Goal: Information Seeking & Learning: Compare options

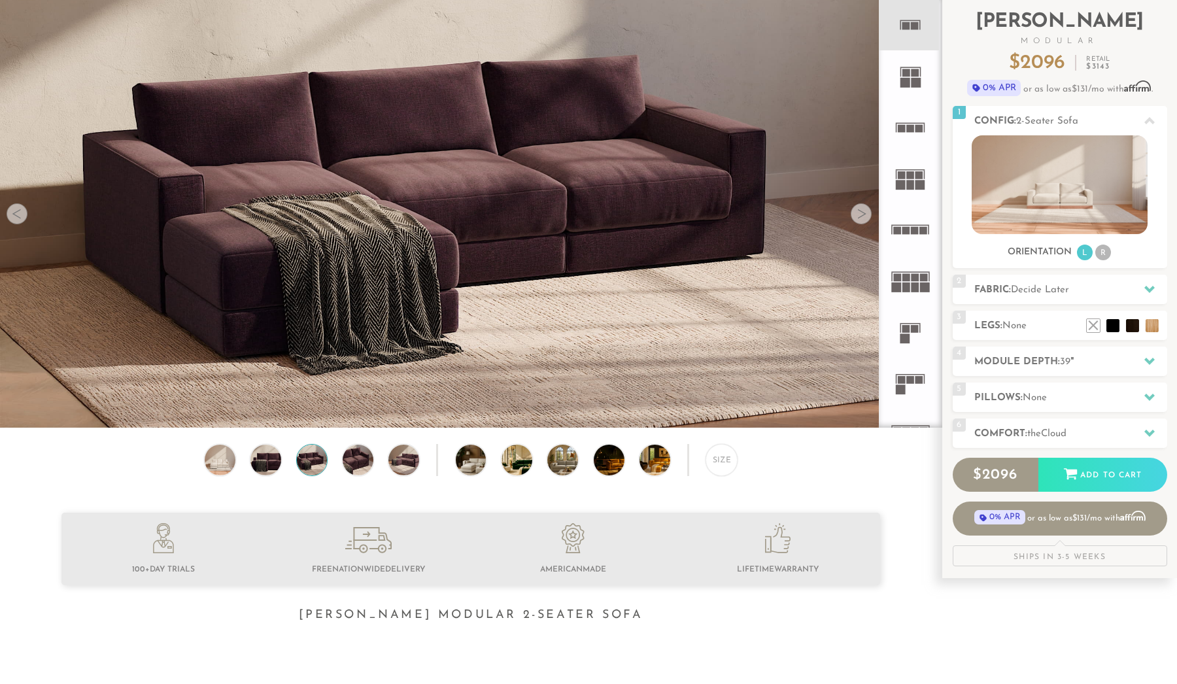
scroll to position [15083, 1177]
click at [1114, 325] on li at bounding box center [1093, 306] width 52 height 52
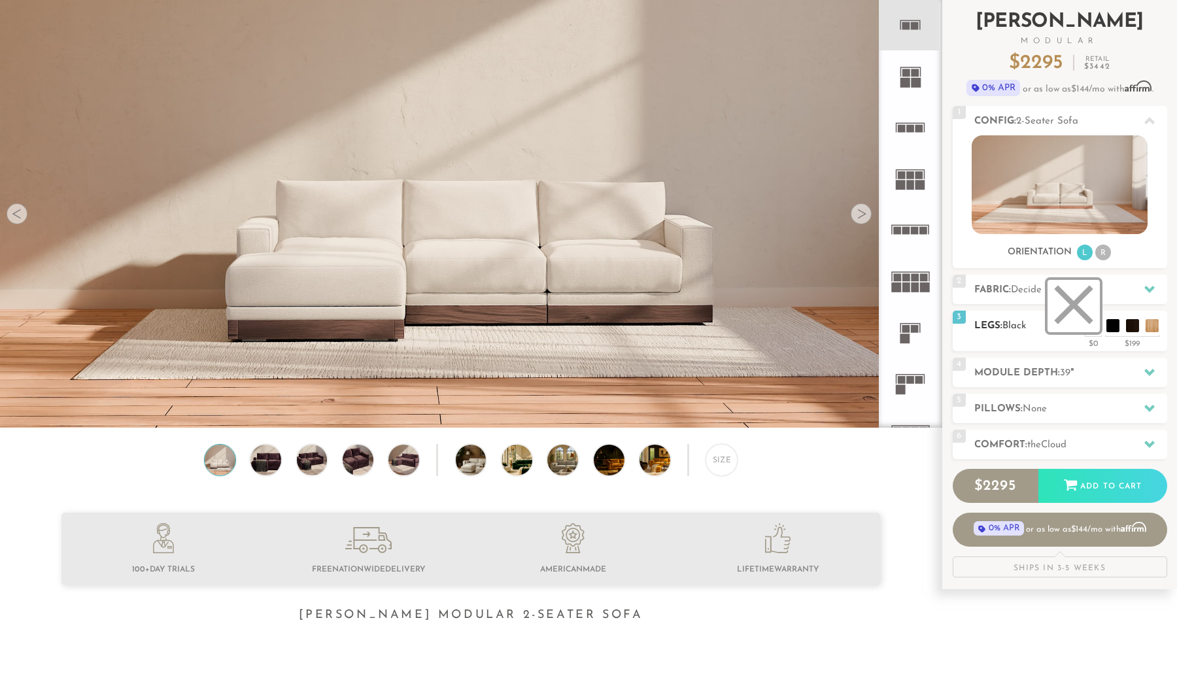
click at [1093, 329] on li at bounding box center [1073, 306] width 52 height 52
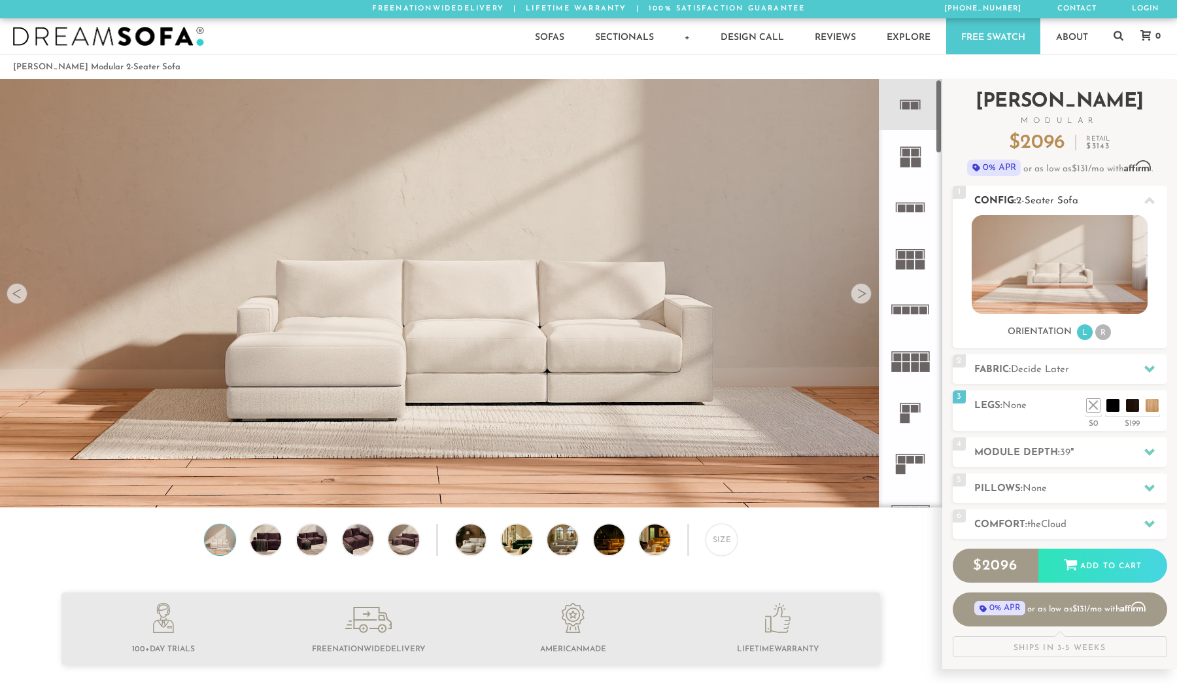
scroll to position [0, 0]
click at [919, 210] on rect at bounding box center [919, 208] width 8 height 8
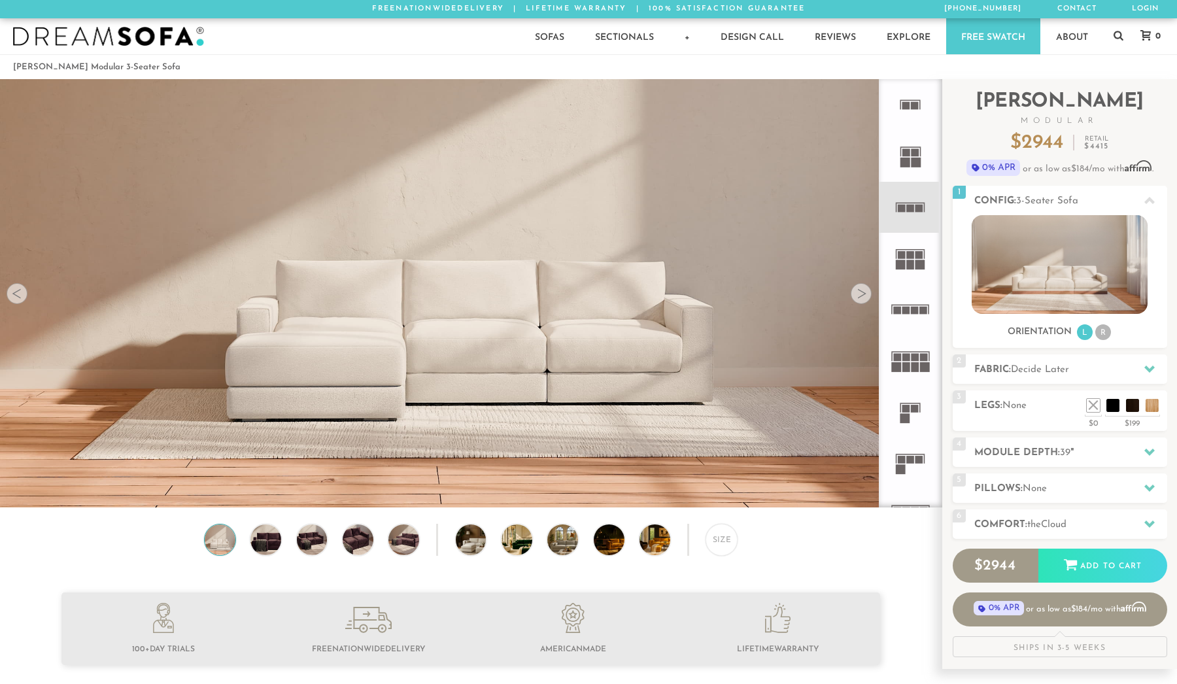
click at [910, 111] on icon at bounding box center [910, 104] width 51 height 51
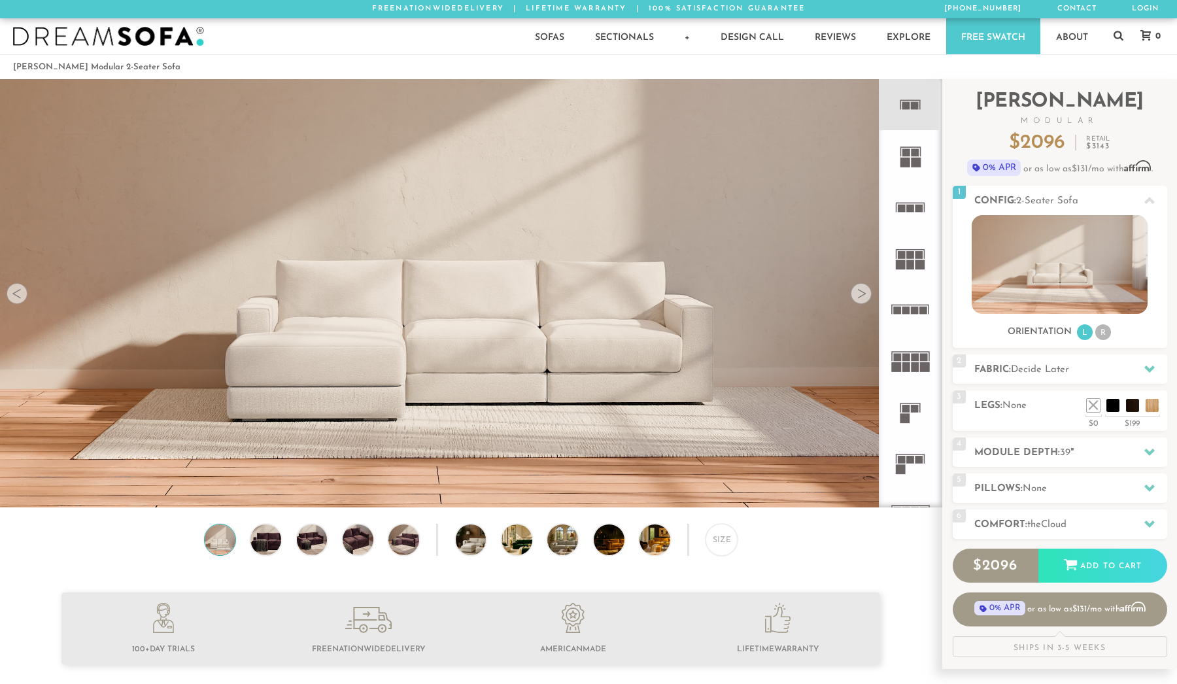
click at [902, 213] on icon at bounding box center [910, 207] width 51 height 51
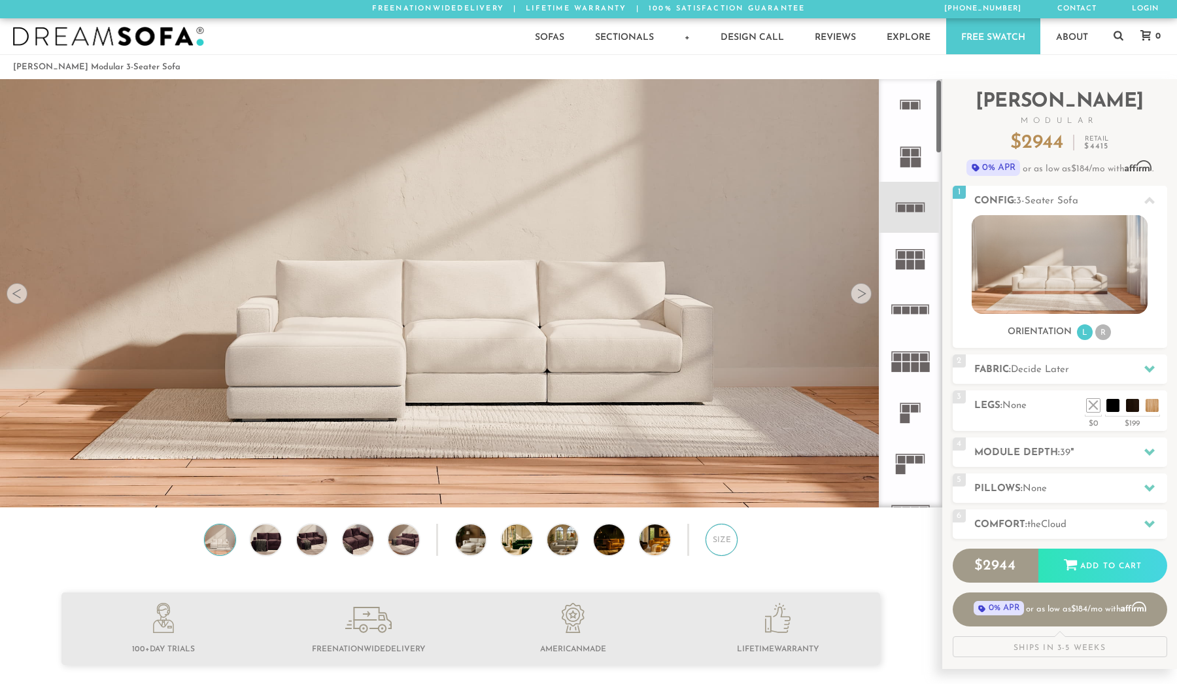
click at [723, 538] on div "Size" at bounding box center [722, 540] width 32 height 32
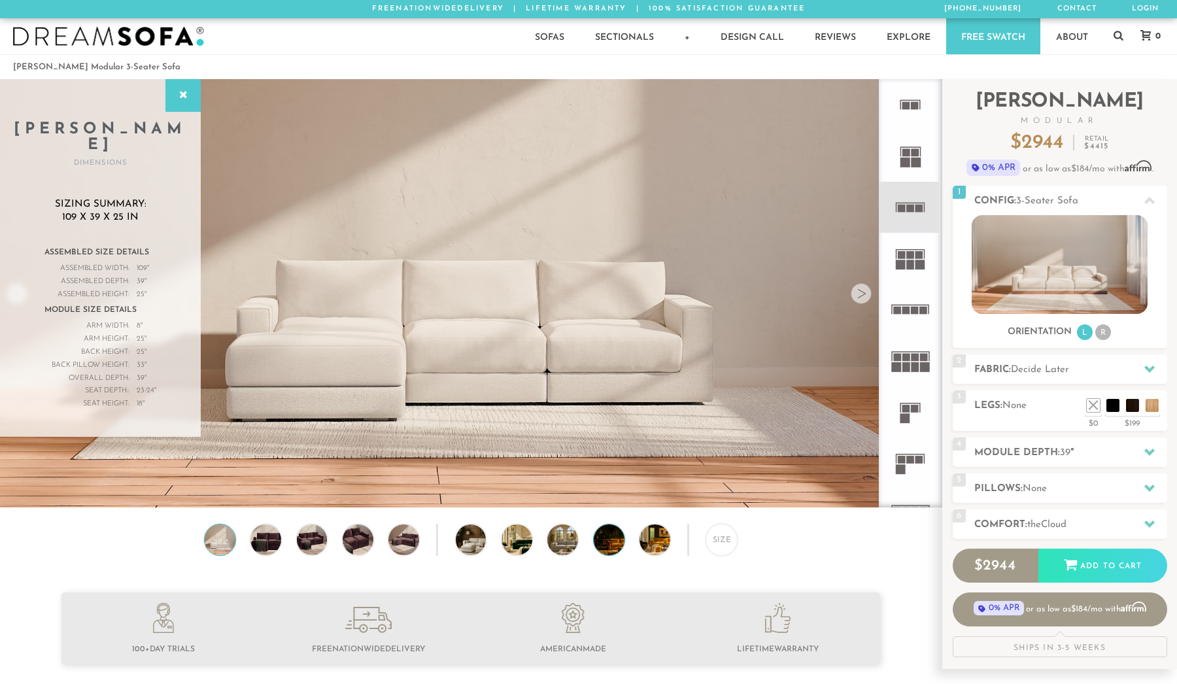
click at [613, 537] on img at bounding box center [621, 539] width 54 height 31
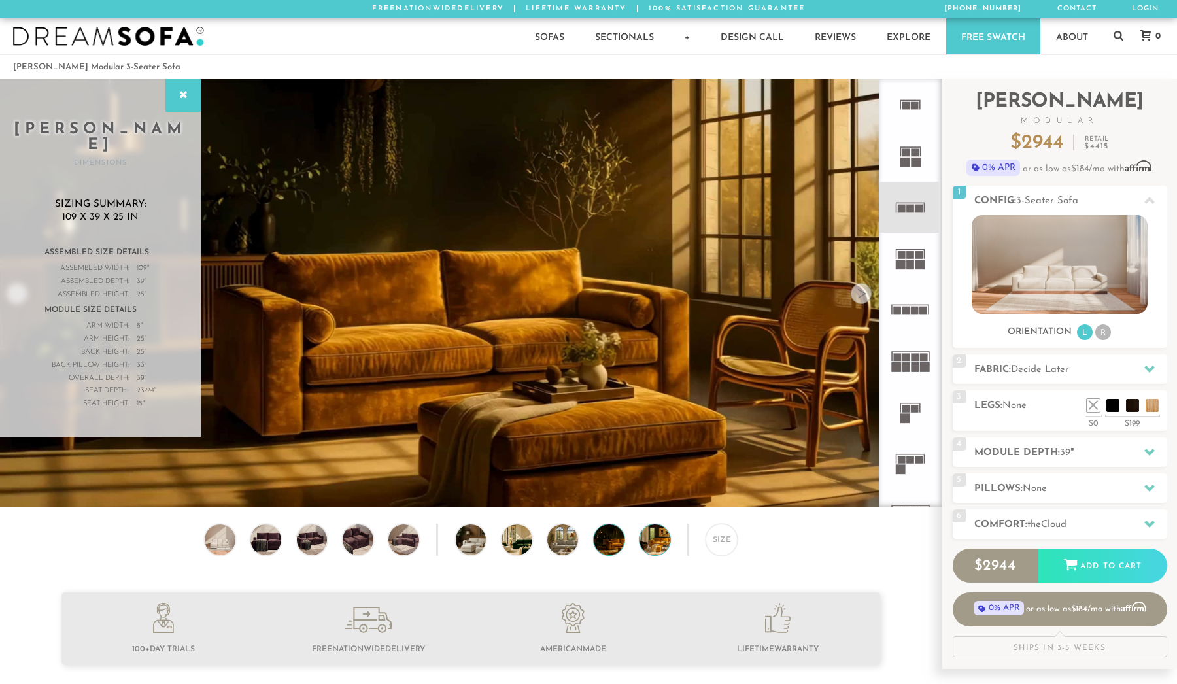
click at [658, 541] on img at bounding box center [666, 539] width 54 height 31
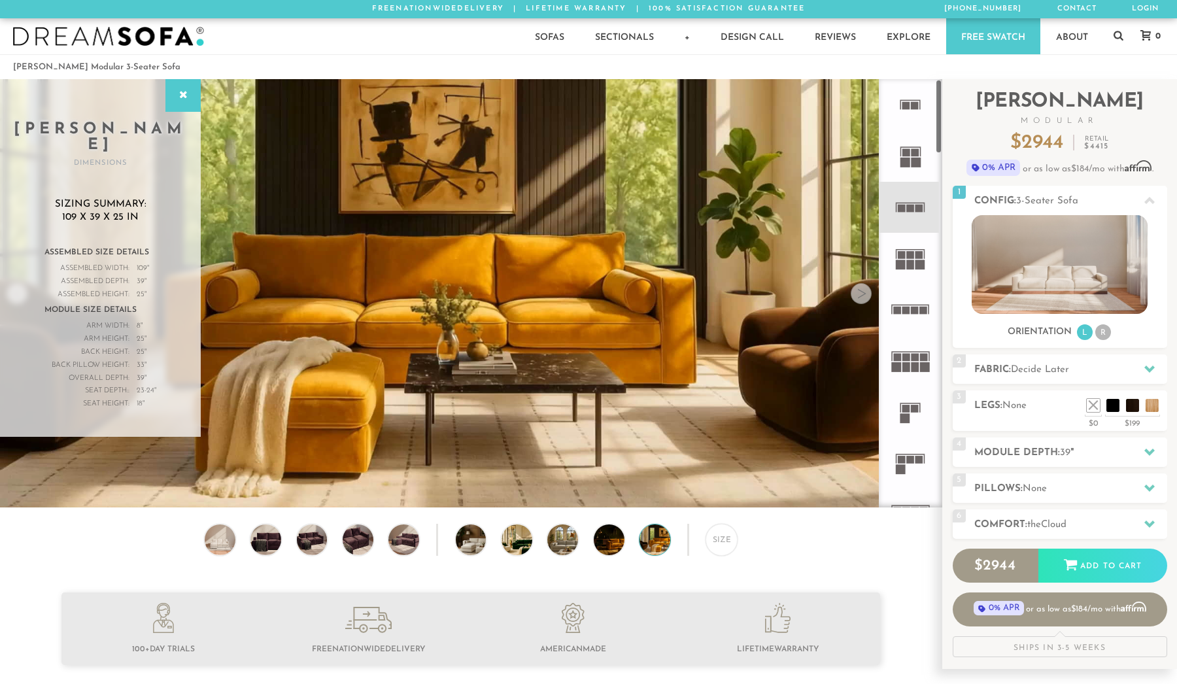
click at [917, 362] on icon at bounding box center [910, 360] width 51 height 51
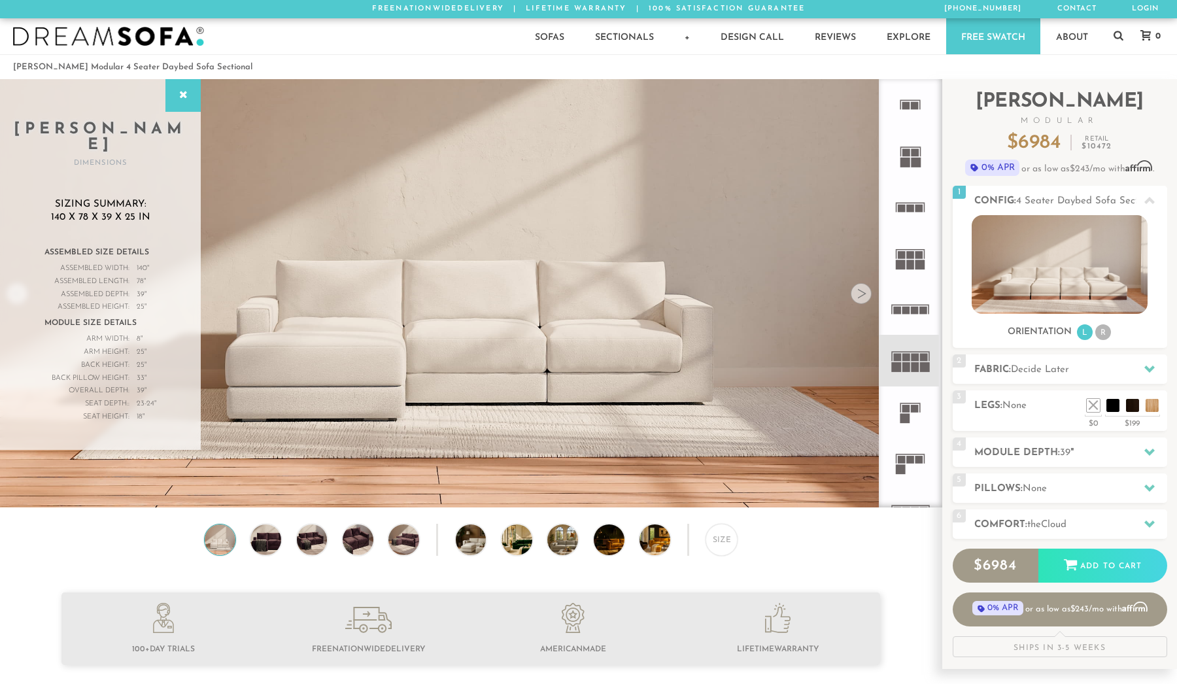
click at [912, 309] on rect at bounding box center [915, 311] width 8 height 8
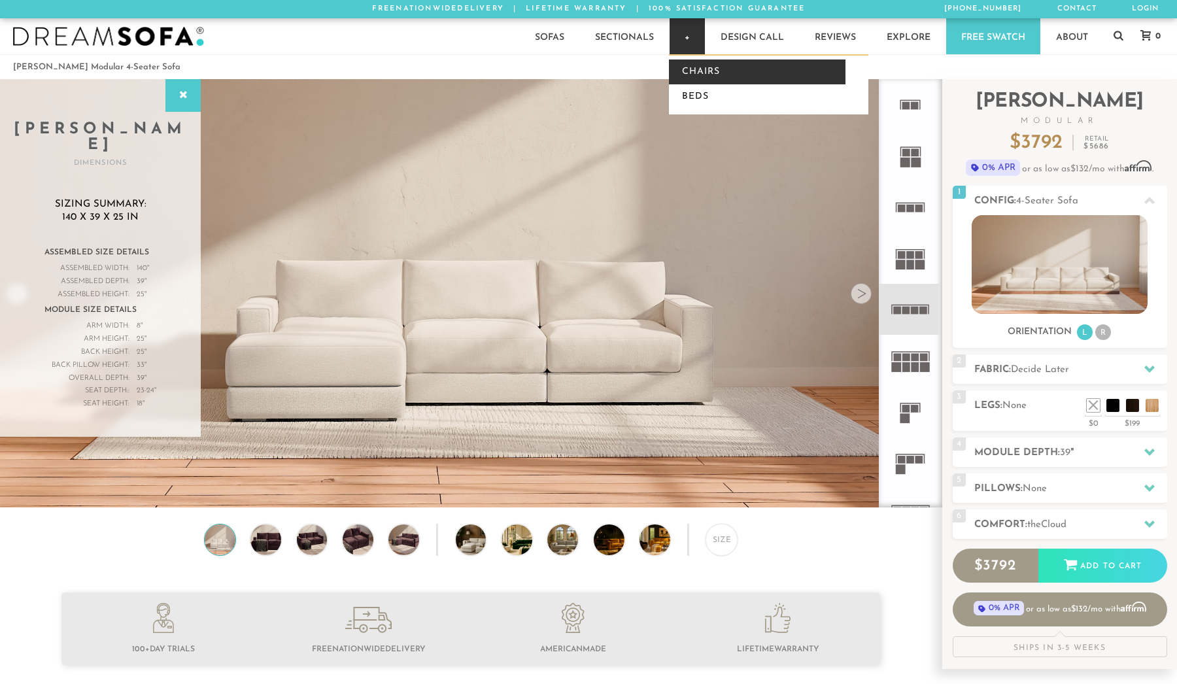
click at [693, 71] on link "Chairs" at bounding box center [757, 72] width 177 height 25
